Goal: Transaction & Acquisition: Purchase product/service

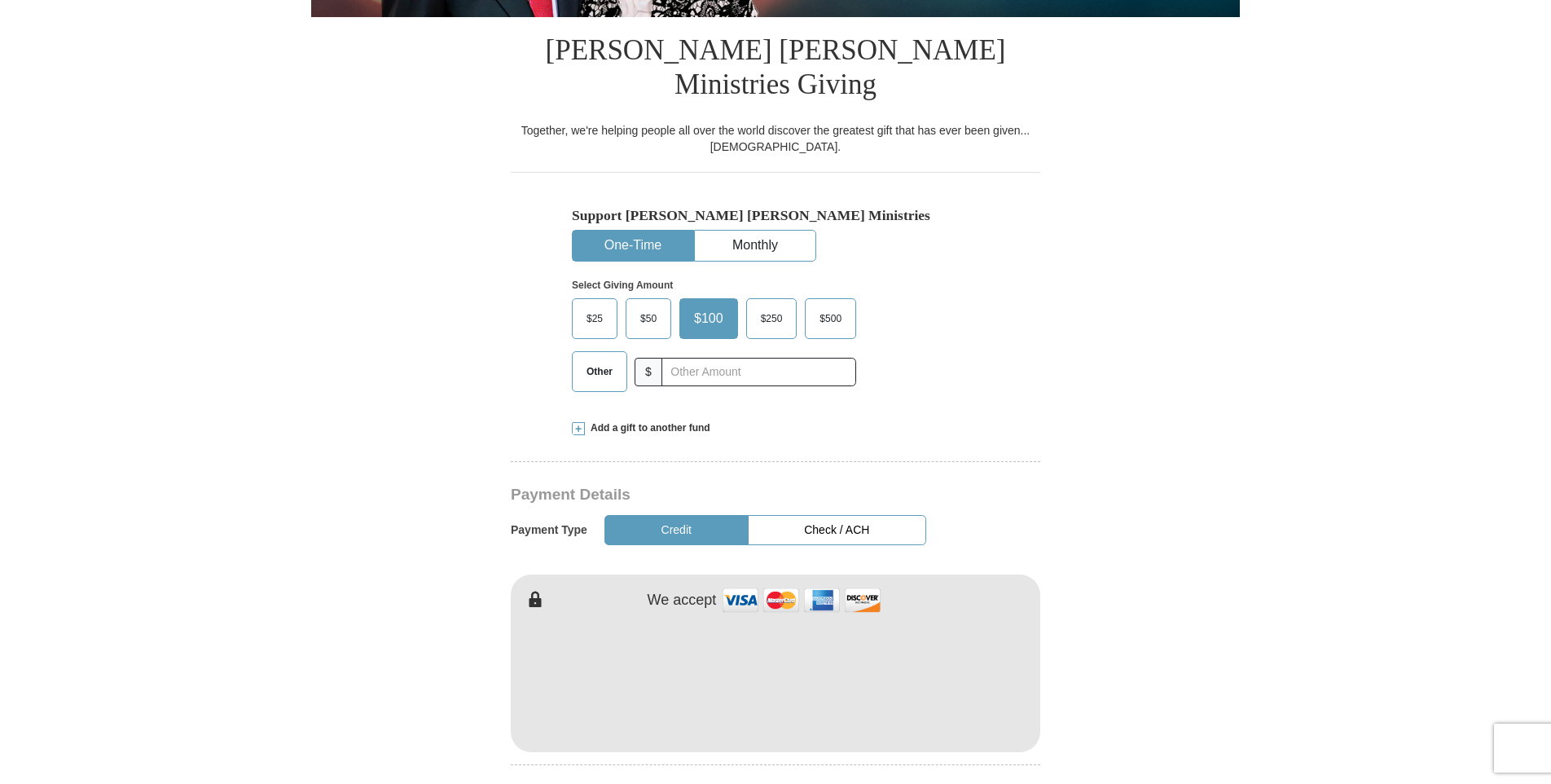
scroll to position [407, 0]
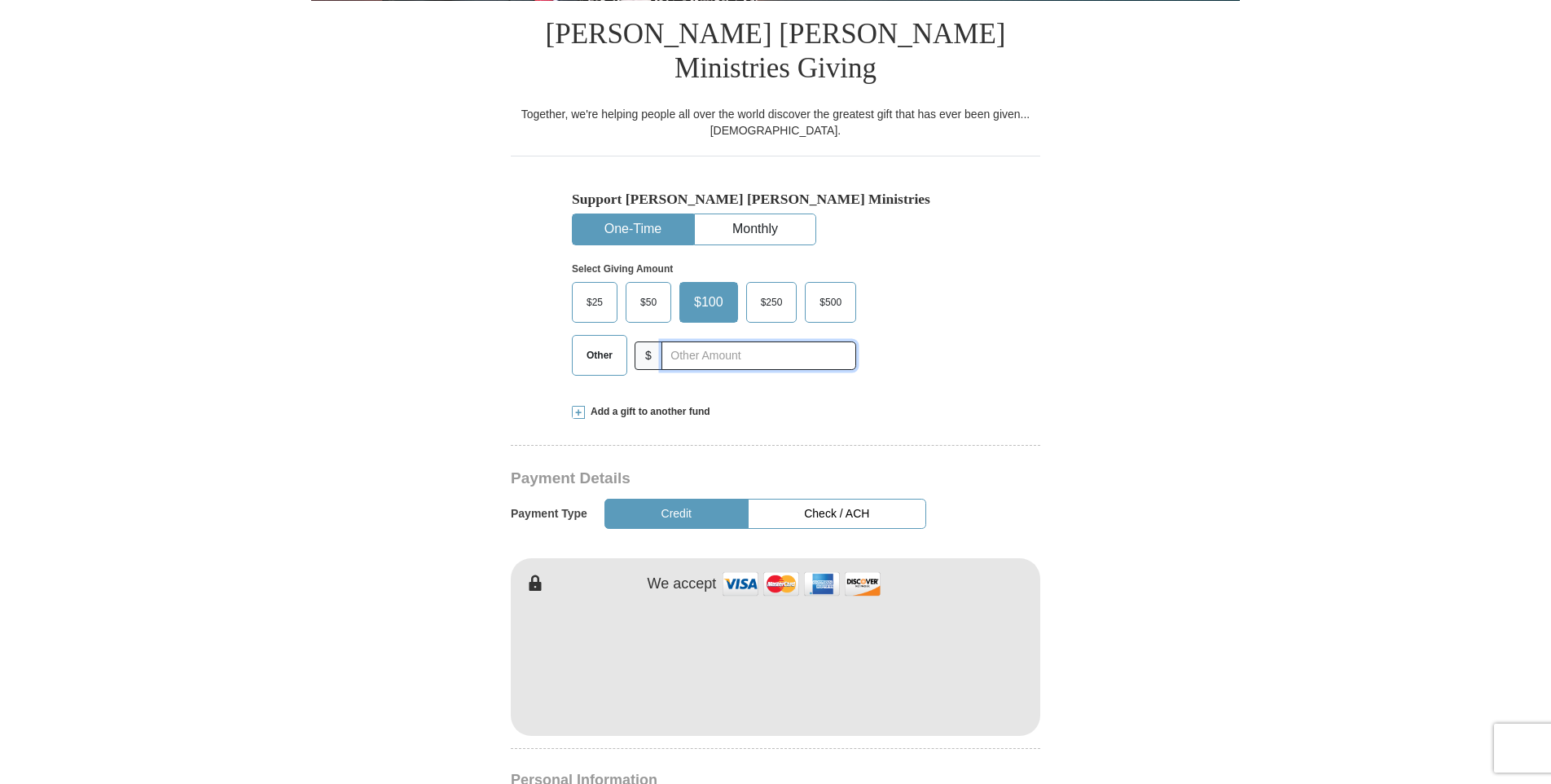
click at [697, 342] on input "text" at bounding box center [758, 355] width 194 height 28
type input "130"
click at [1016, 218] on div "Support [PERSON_NAME] [PERSON_NAME] Ministries One-Time Monthly Select Giving A…" at bounding box center [776, 271] width 529 height 232
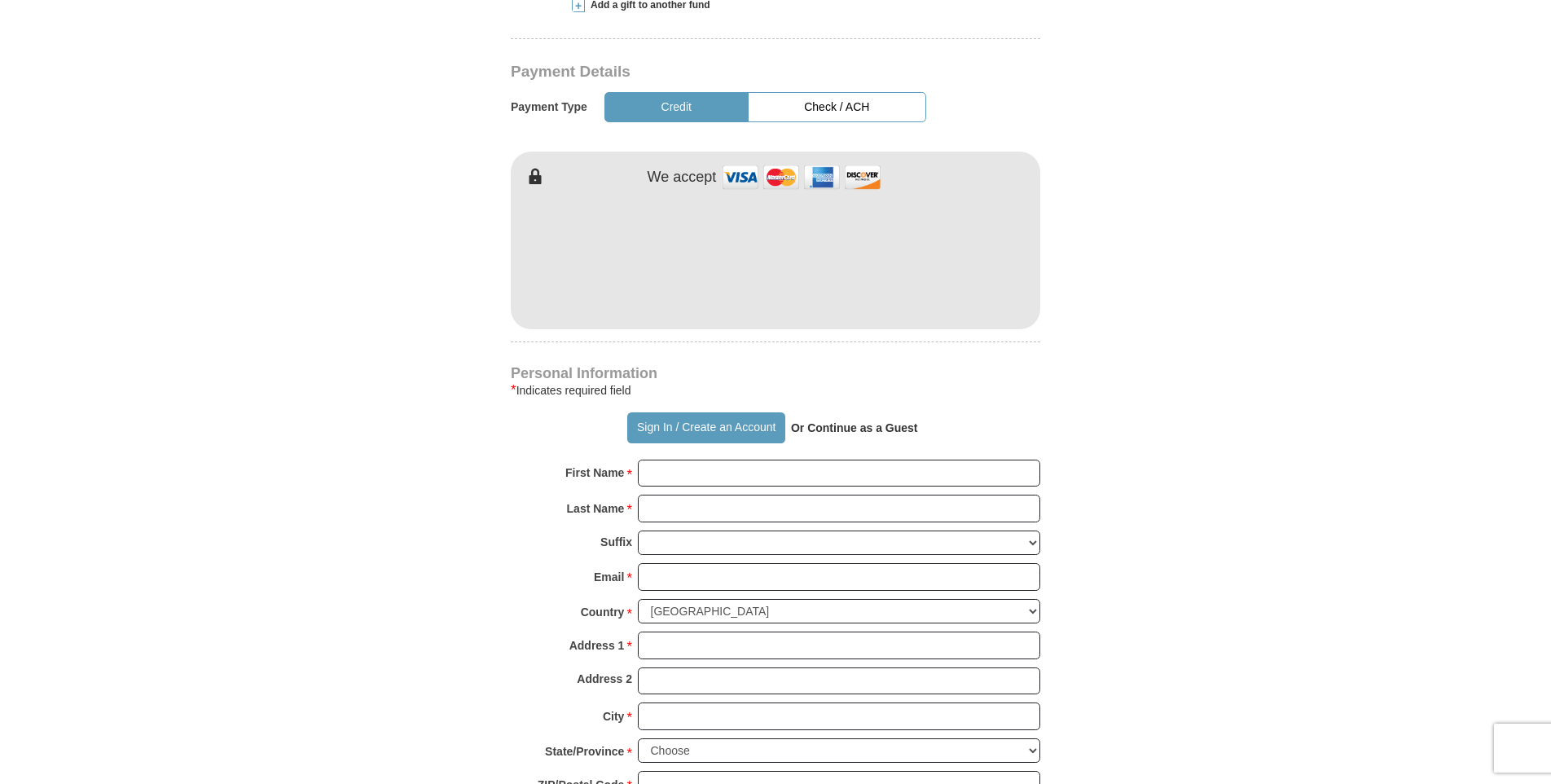
scroll to position [814, 0]
click at [748, 459] on input "First Name *" at bounding box center [839, 473] width 402 height 27
type input "[PERSON_NAME]"
type input "[EMAIL_ADDRESS][DOMAIN_NAME]"
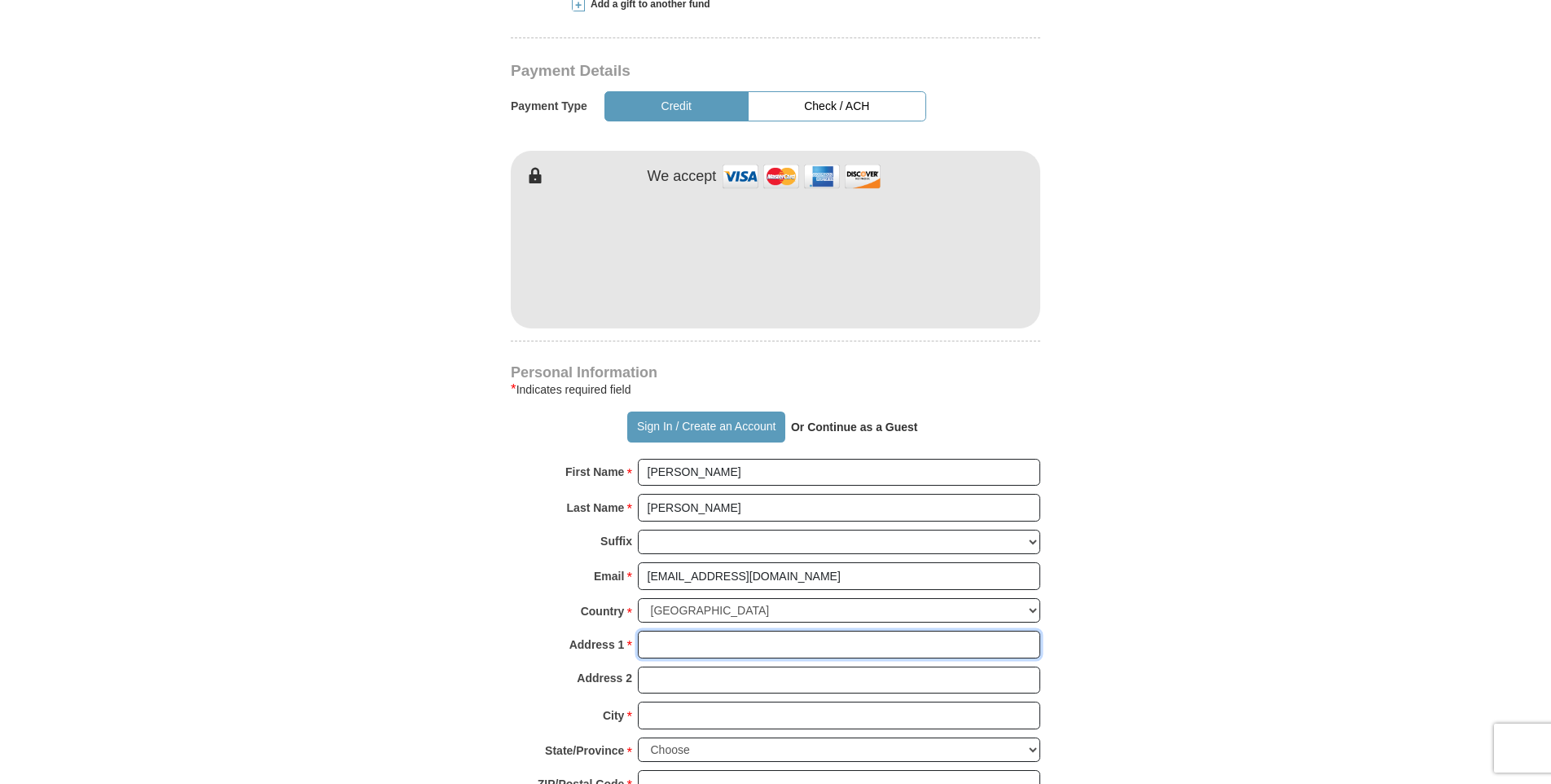
type input "[STREET_ADDRESS]"
type input "[PERSON_NAME]"
type input "85355"
type input "6238266835"
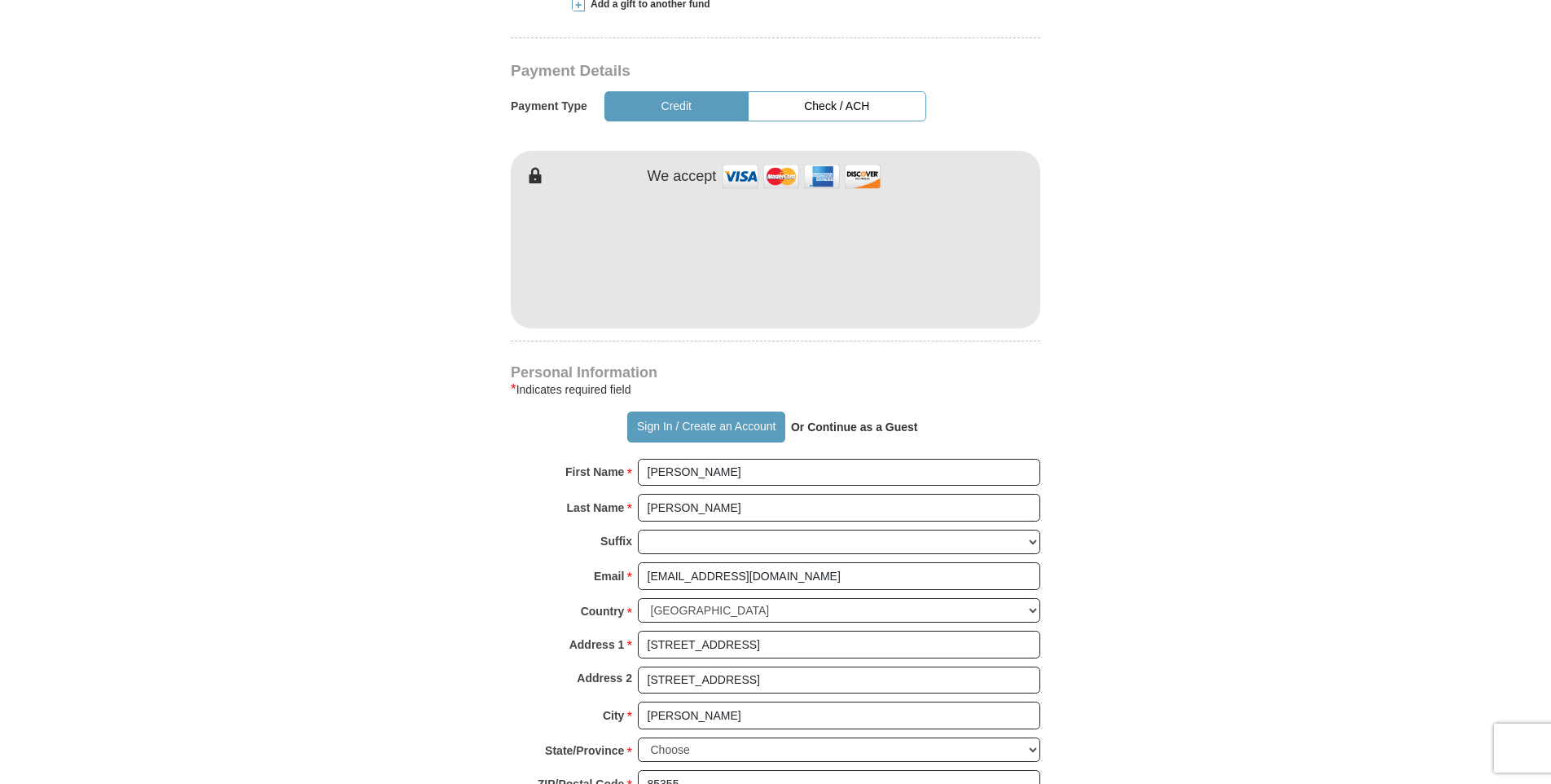
click at [1274, 499] on body "Sign In Already have an account? Sign in for faster giving. Don't have an accou…" at bounding box center [776, 767] width 1551 height 3163
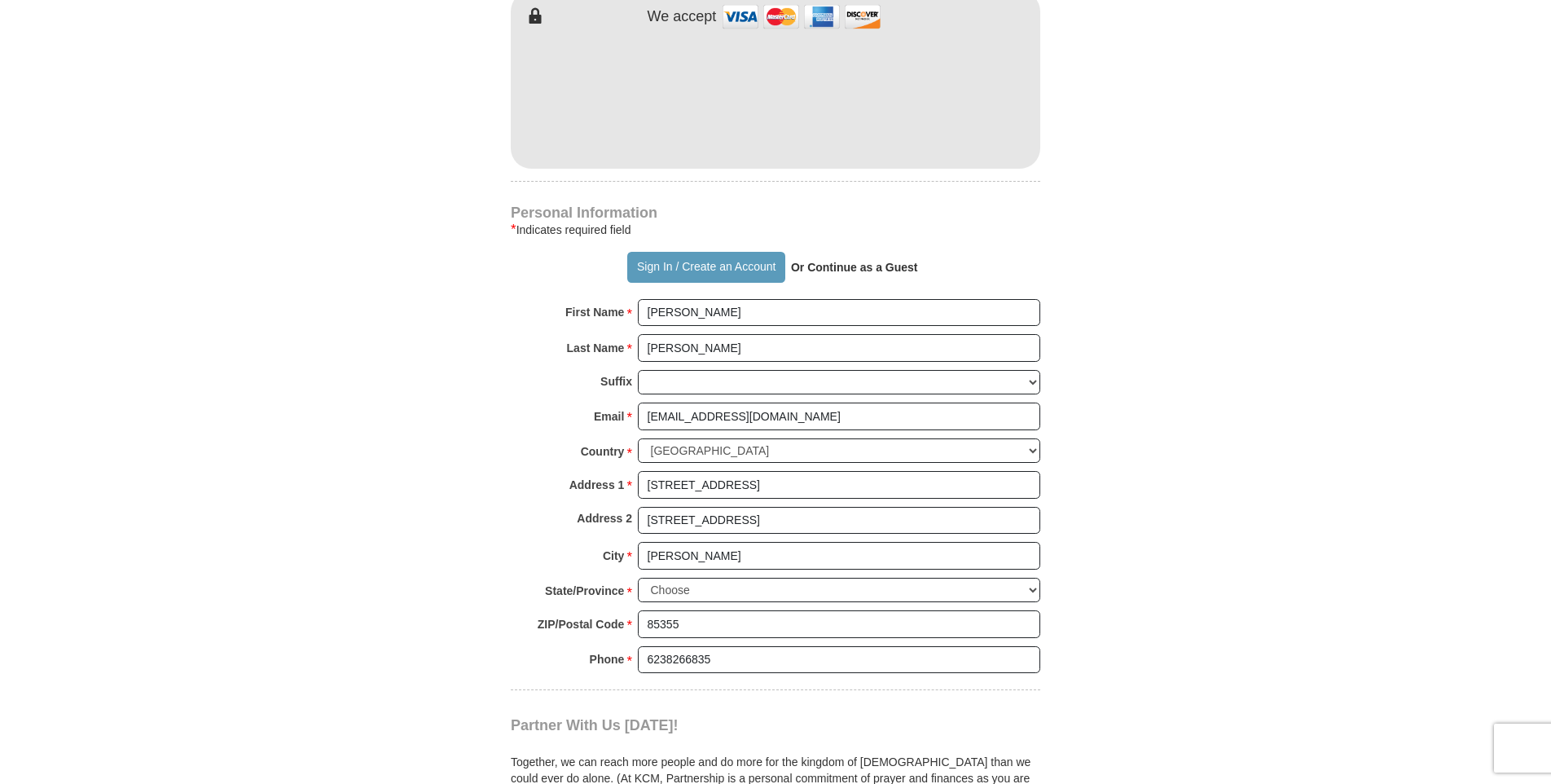
scroll to position [977, 0]
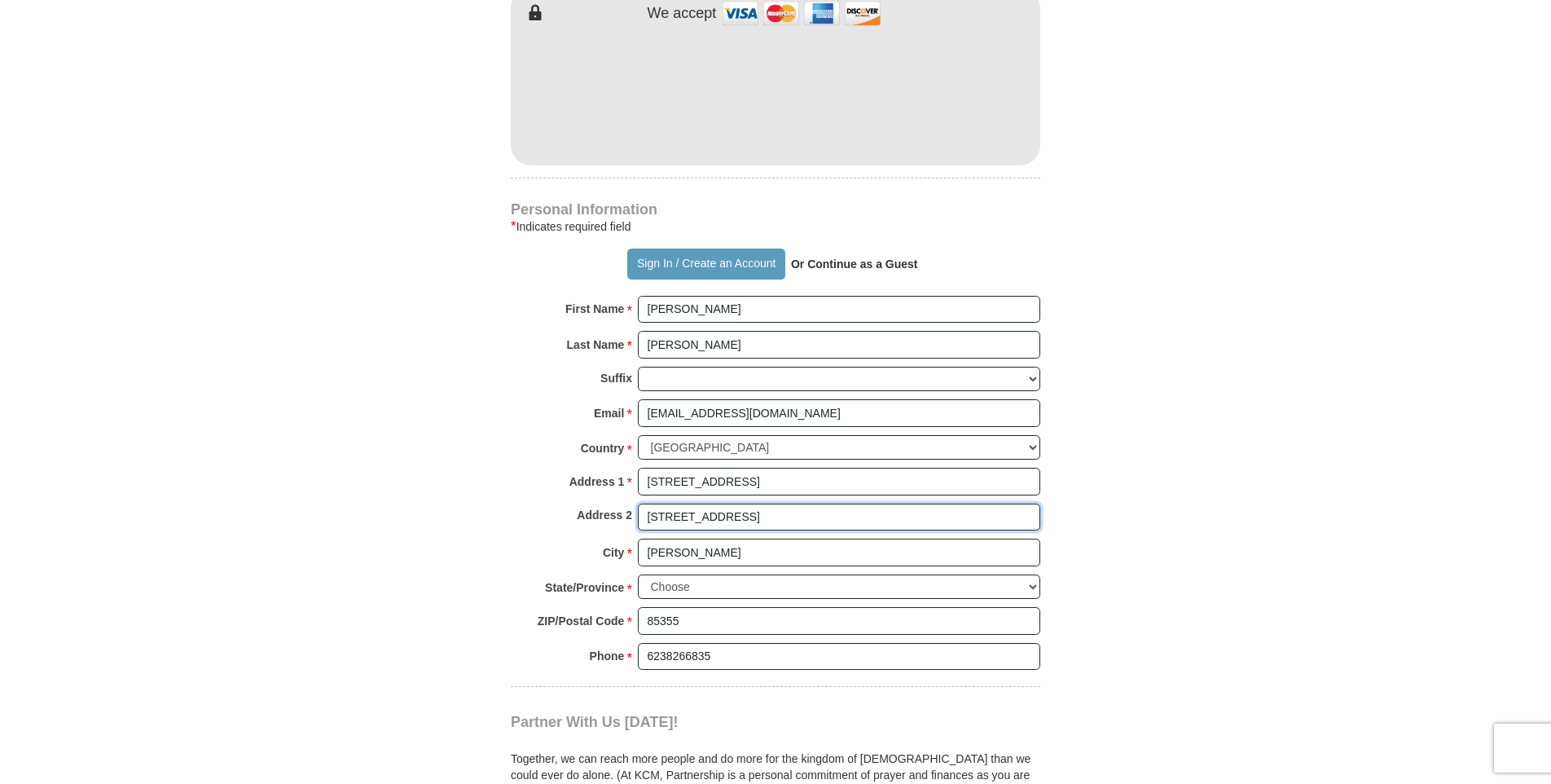
drag, startPoint x: 741, startPoint y: 481, endPoint x: 508, endPoint y: 485, distance: 233.0
click at [508, 485] on form "Already have an account? Sign in for faster giving. Don't have an account? Crea…" at bounding box center [776, 108] width 929 height 2042
click at [1227, 469] on form "Already have an account? Sign in for faster giving. Don't have an account? Crea…" at bounding box center [776, 108] width 929 height 2042
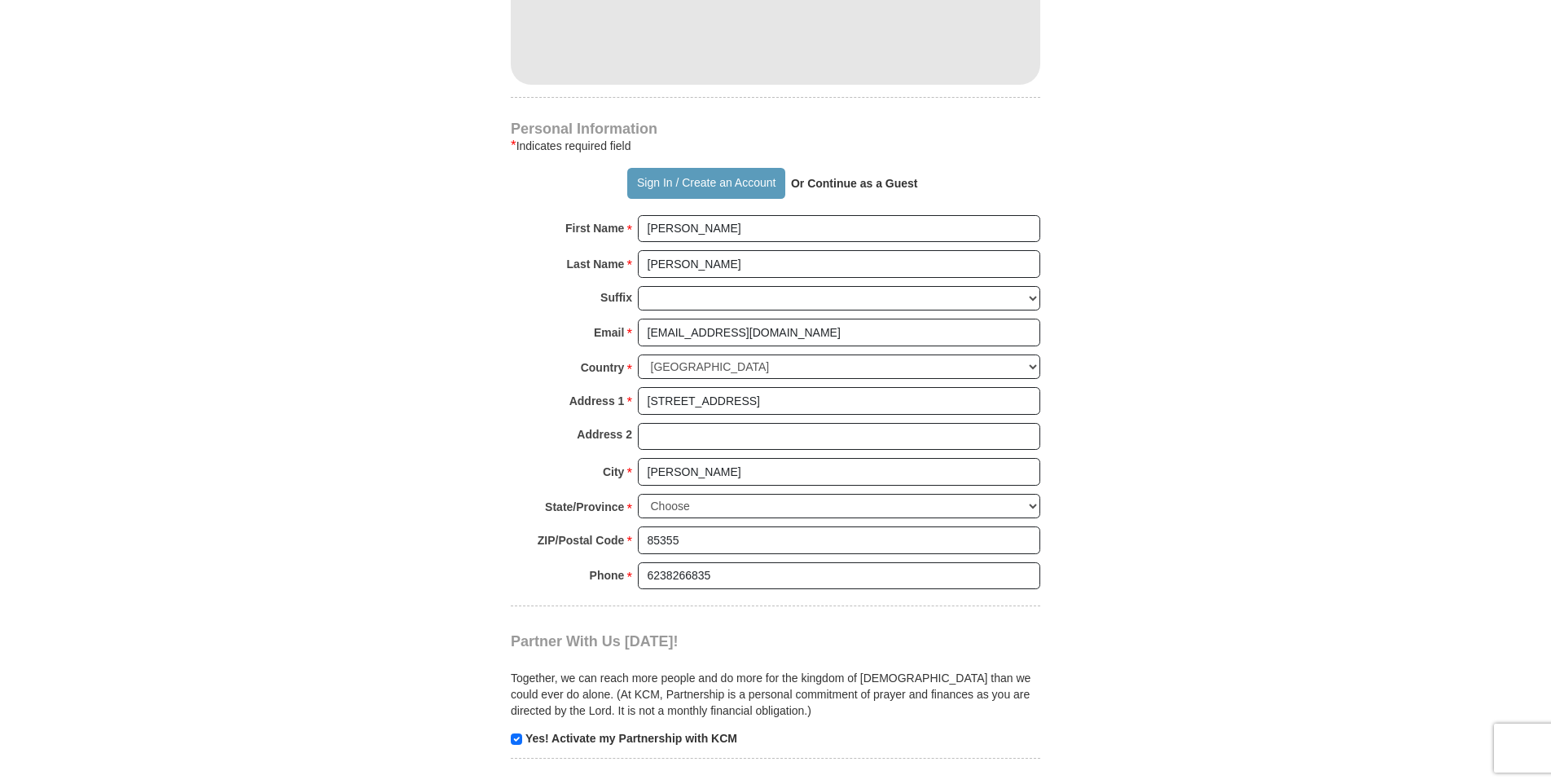
scroll to position [1059, 0]
click at [561, 730] on strong "Yes! Activate my Partnership with KCM" at bounding box center [631, 736] width 212 height 13
click at [510, 700] on form "Already have an account? Sign in for faster giving. Don't have an account? Crea…" at bounding box center [776, 26] width 929 height 2042
click at [519, 732] on input "checkbox" at bounding box center [517, 738] width 12 height 12
checkbox input "false"
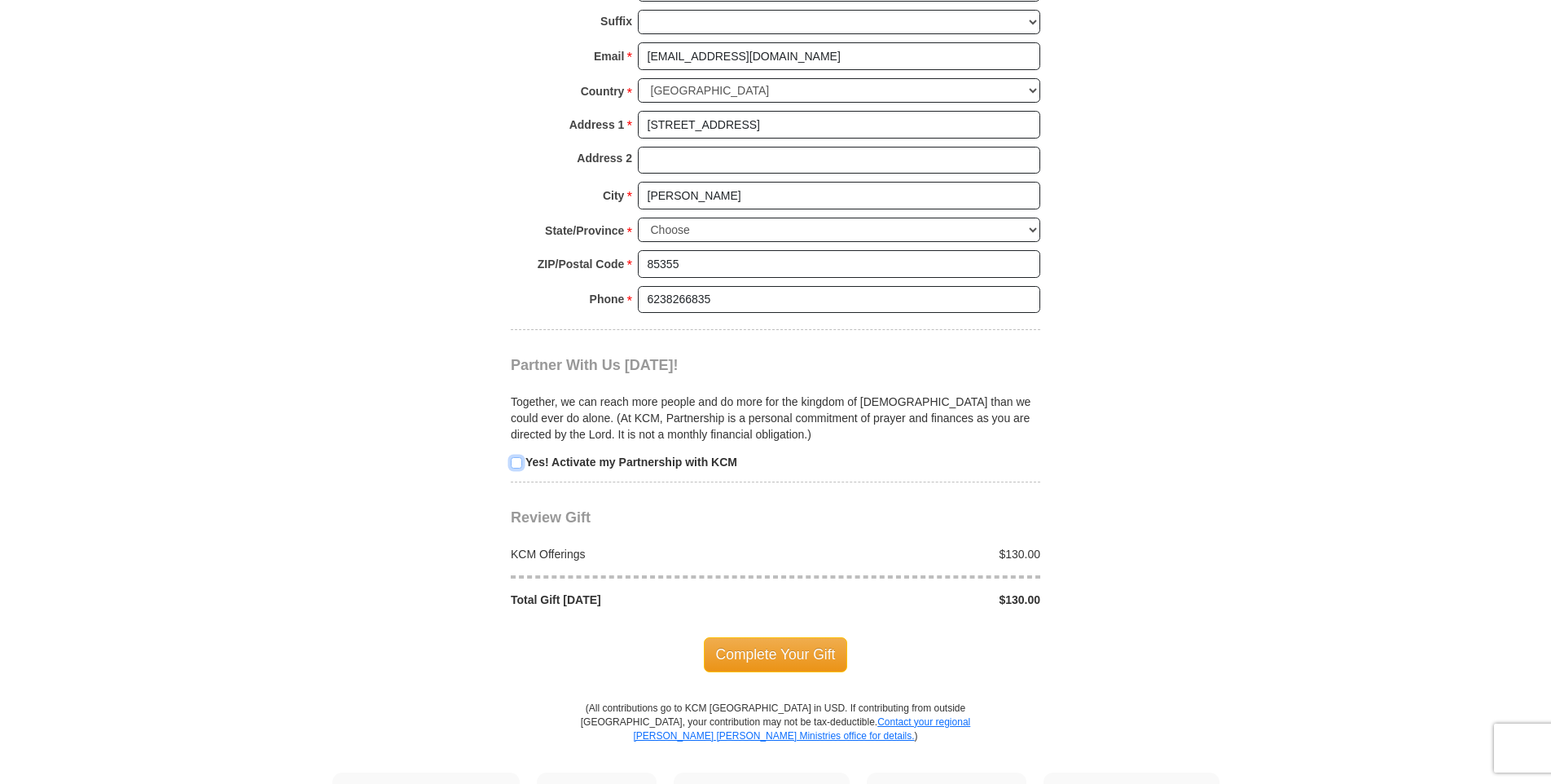
scroll to position [1384, 0]
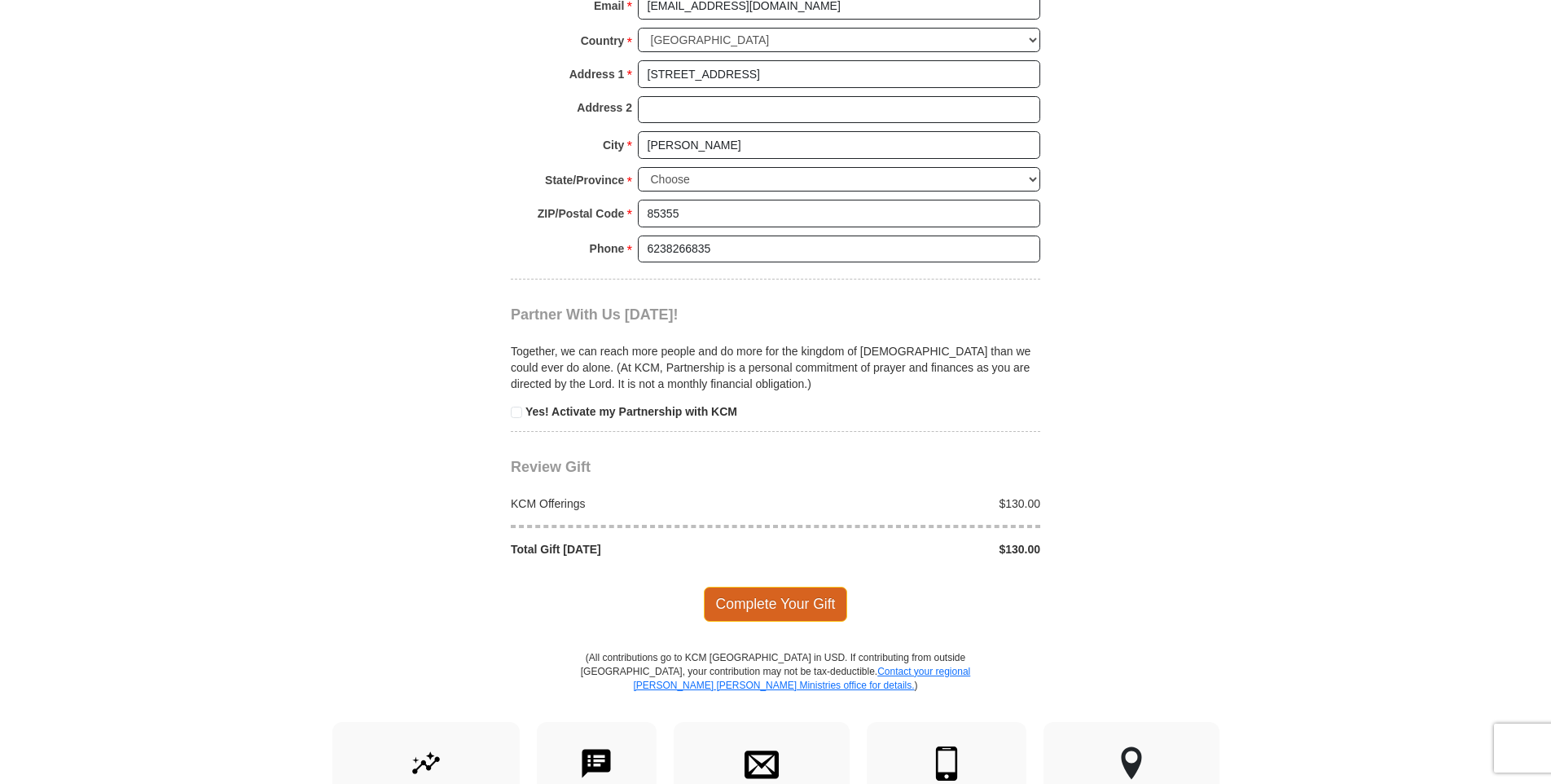
click at [745, 587] on span "Complete Your Gift" at bounding box center [776, 603] width 145 height 34
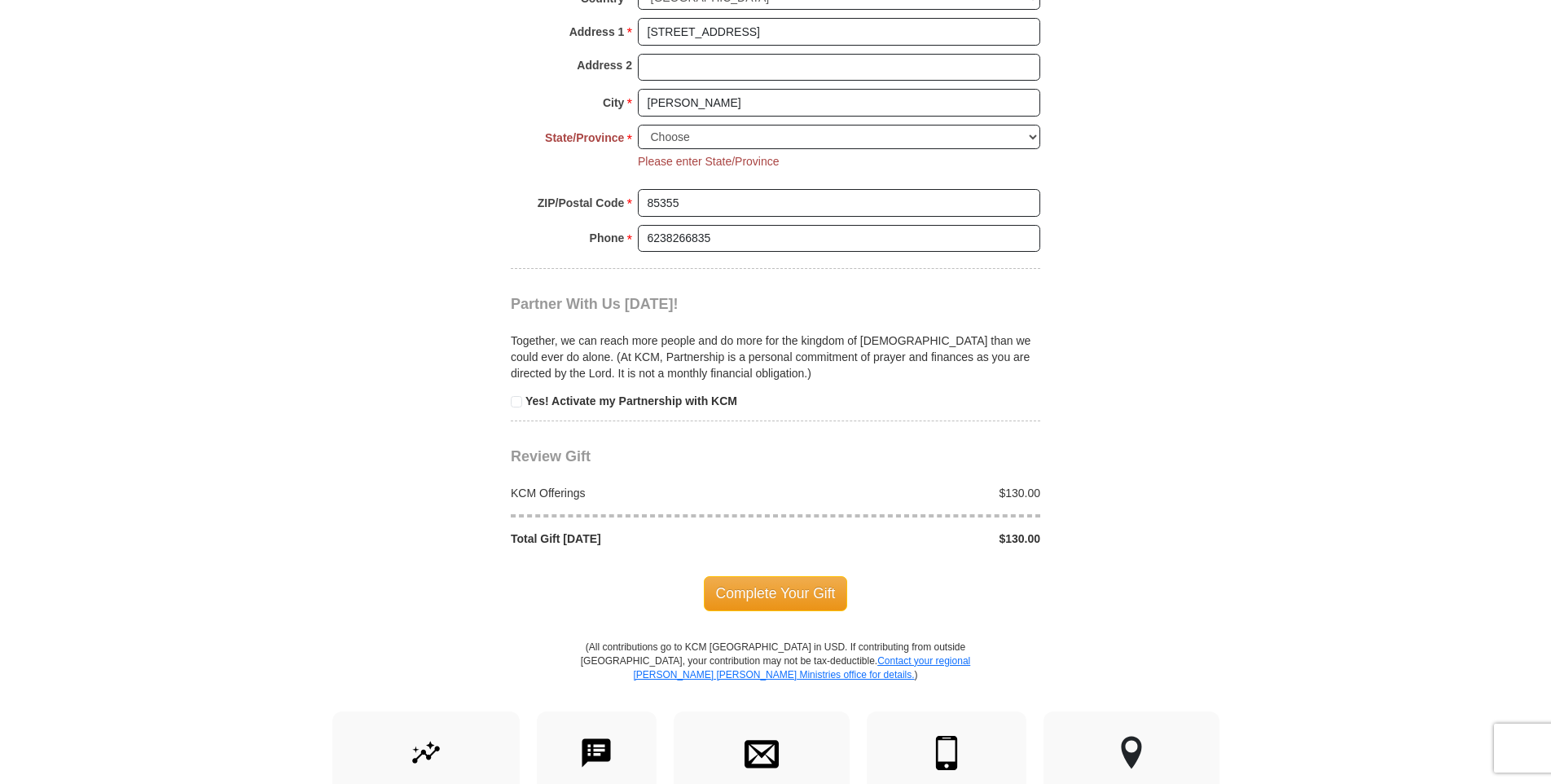
scroll to position [1502, 0]
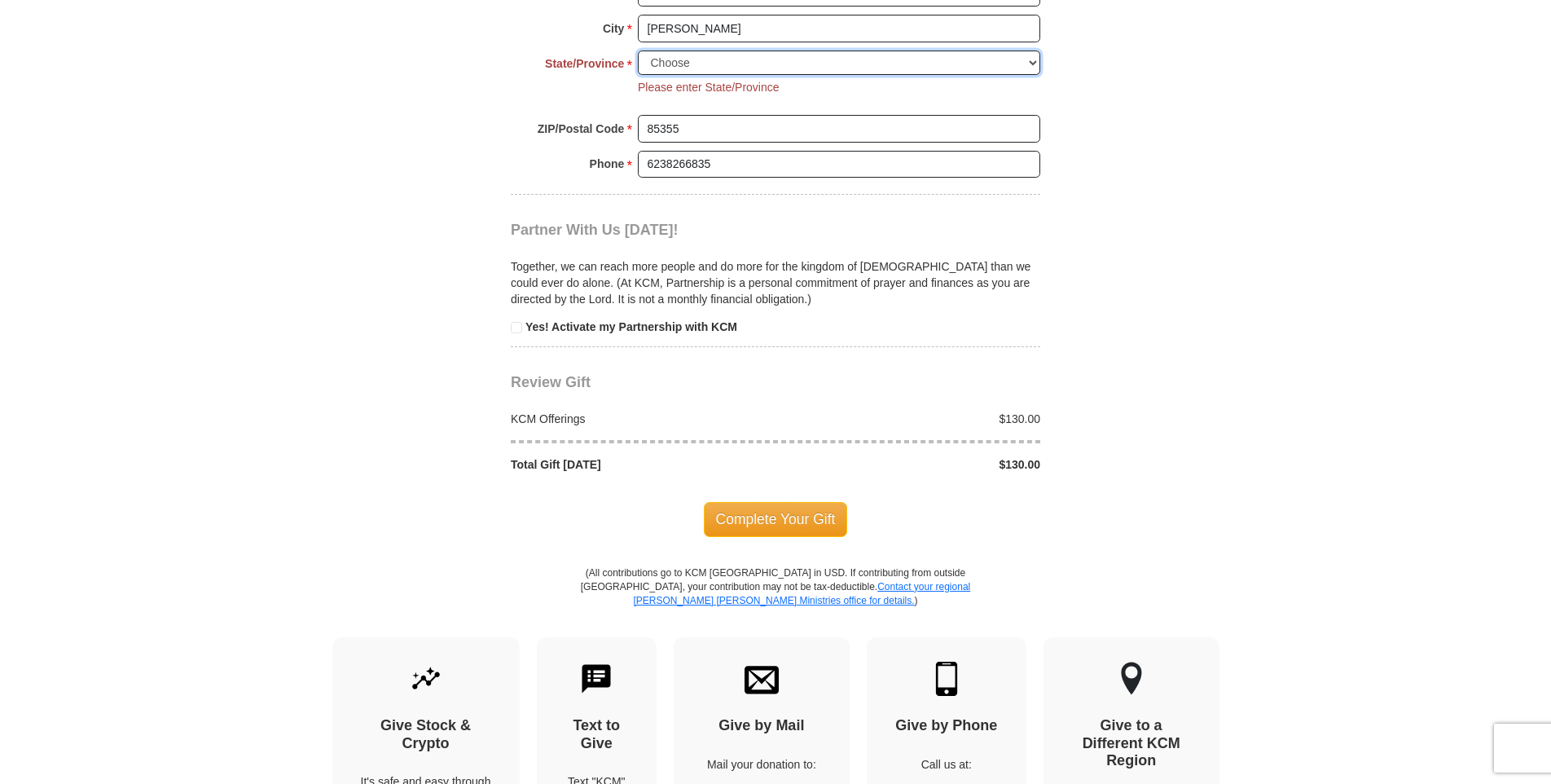
click at [734, 51] on select "Choose [US_STATE] [US_STATE] [US_STATE] [US_STATE] [US_STATE] Armed Forces Amer…" at bounding box center [839, 63] width 402 height 25
select select "AZ"
click at [638, 51] on select "Choose [US_STATE] [US_STATE] [US_STATE] [US_STATE] [US_STATE] Armed Forces Amer…" at bounding box center [839, 63] width 402 height 25
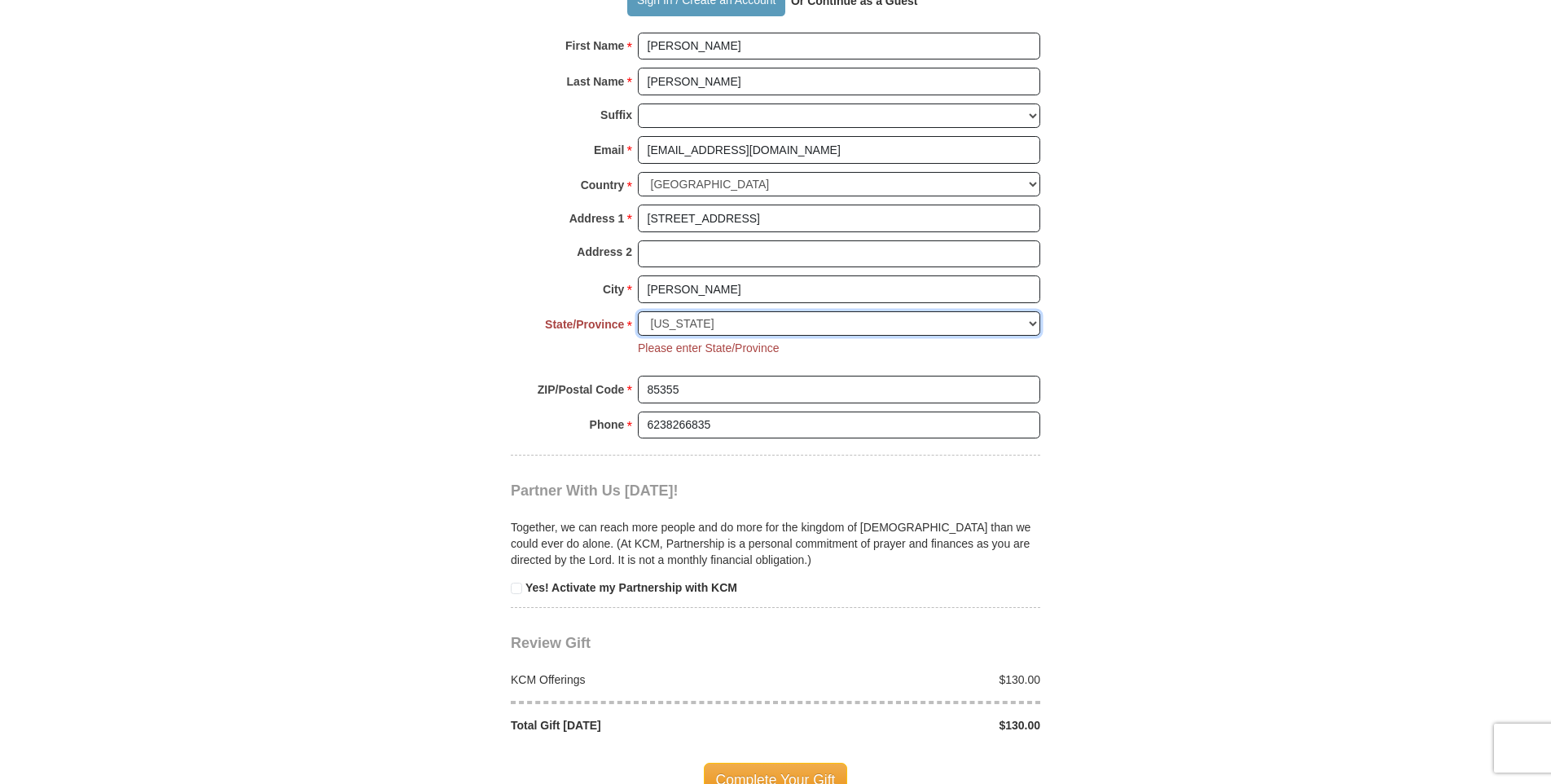
scroll to position [1257, 0]
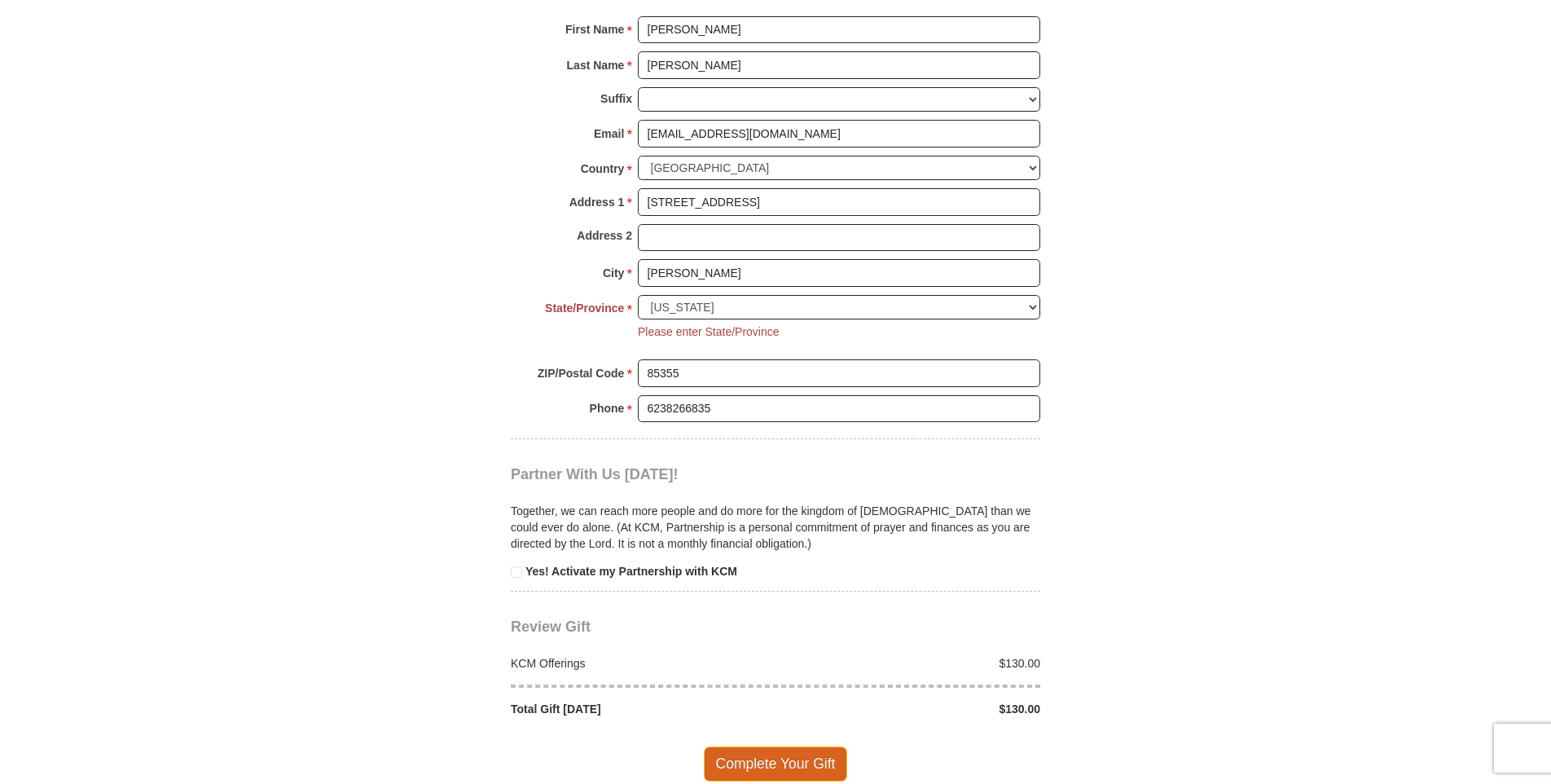
click at [800, 746] on span "Complete Your Gift" at bounding box center [776, 763] width 145 height 34
